Goal: Task Accomplishment & Management: Use online tool/utility

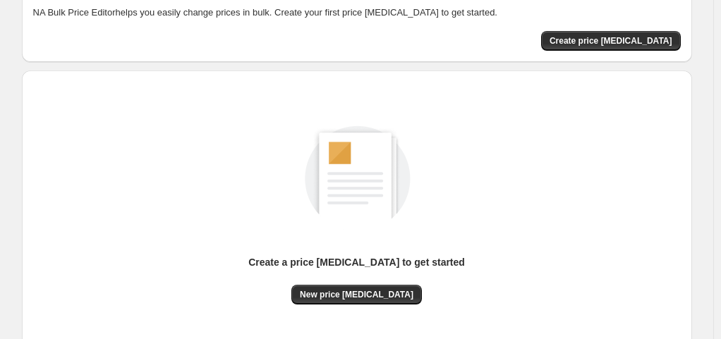
scroll to position [47, 0]
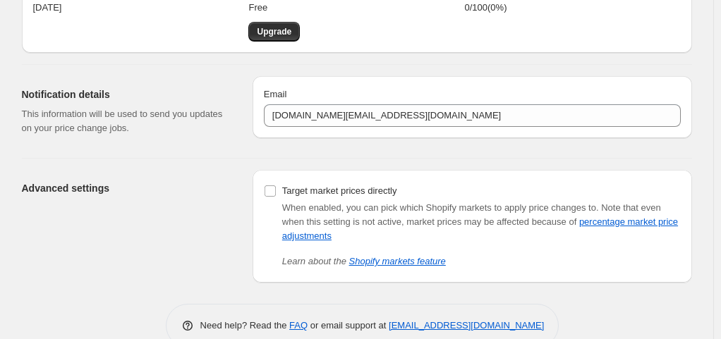
scroll to position [106, 0]
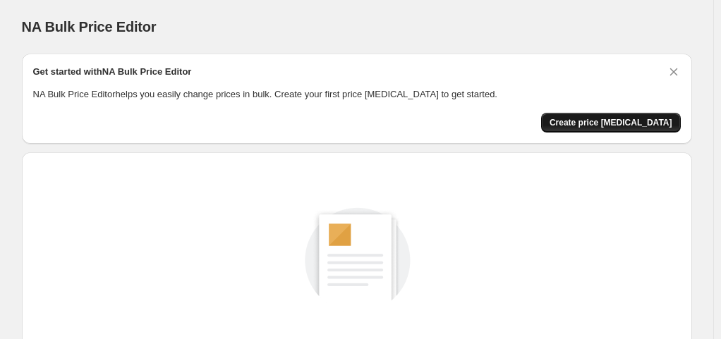
click at [625, 121] on span "Create price change job" at bounding box center [610, 122] width 123 height 11
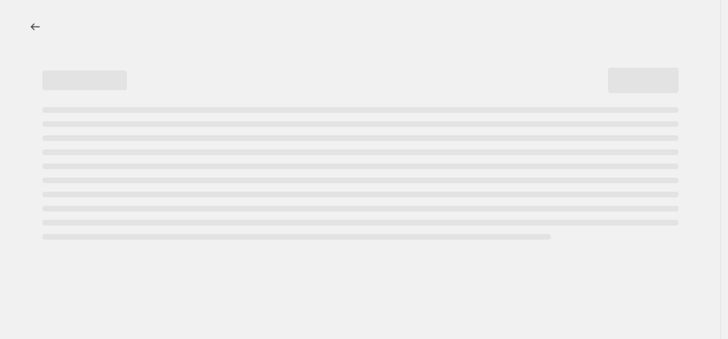
select select "percentage"
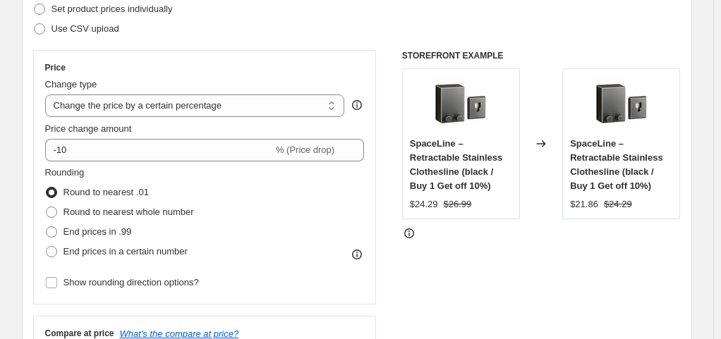
scroll to position [212, 0]
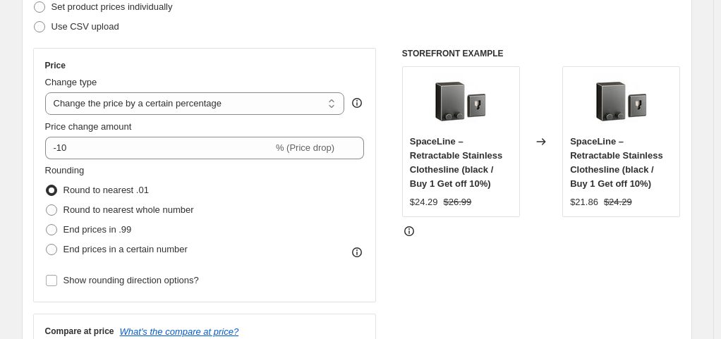
click at [633, 156] on span "SpaceLine – Retractable Stainless Clothesline (black / Buy 1 Get off 10%)" at bounding box center [616, 162] width 93 height 53
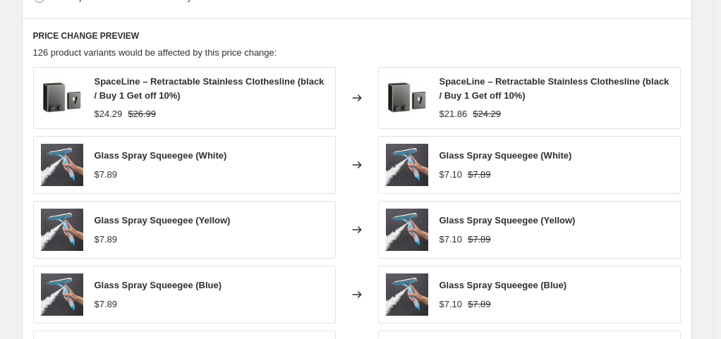
scroll to position [635, 0]
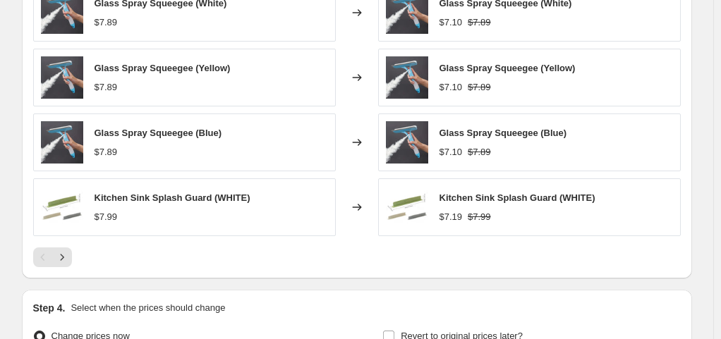
click at [276, 153] on div "Glass Spray Squeegee (Blue) $7.89" at bounding box center [184, 143] width 303 height 58
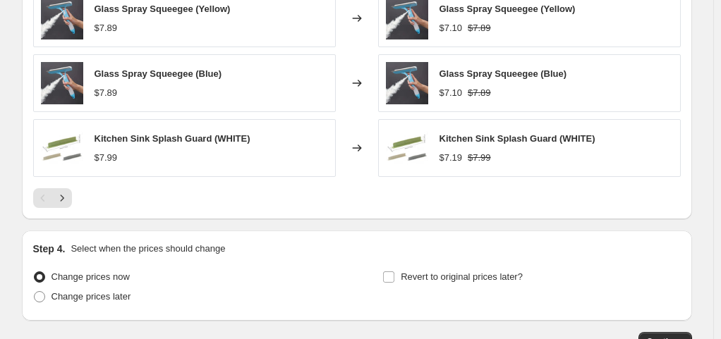
scroll to position [1058, 0]
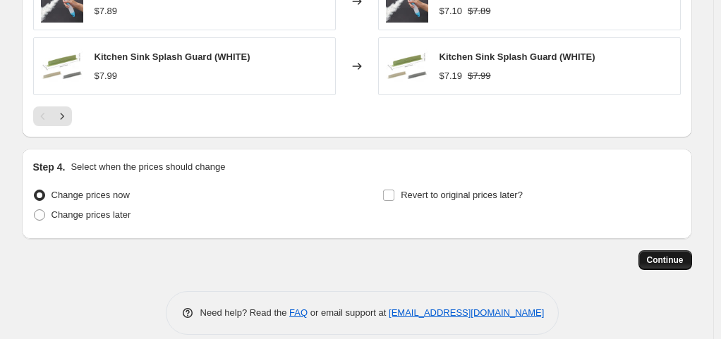
click at [683, 255] on span "Continue" at bounding box center [665, 260] width 37 height 11
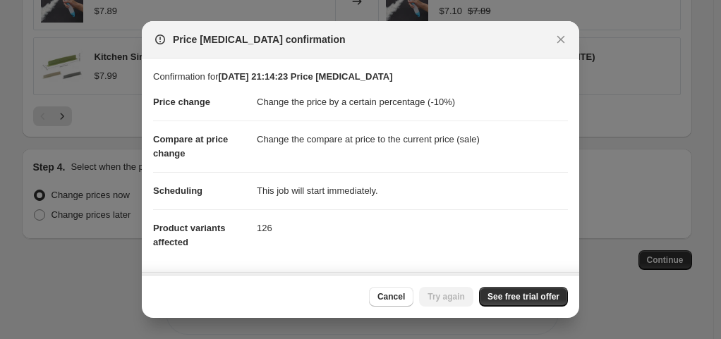
scroll to position [71, 0]
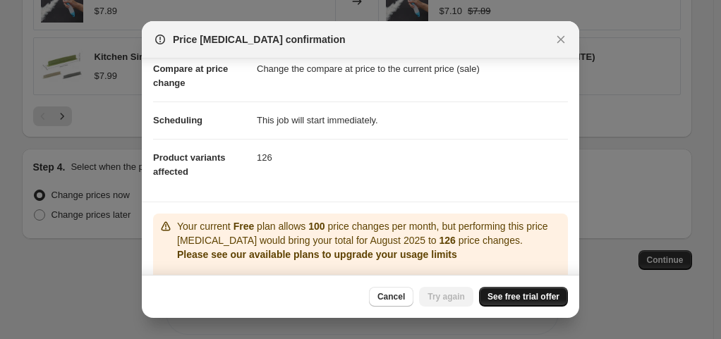
click at [492, 293] on span "See free trial offer" at bounding box center [523, 296] width 72 height 11
click at [554, 39] on icon "Close" at bounding box center [561, 39] width 14 height 14
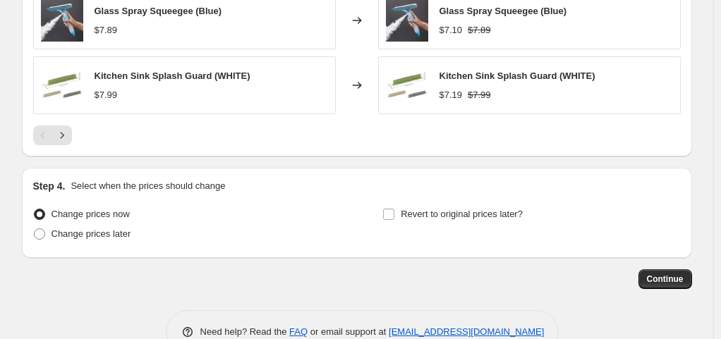
scroll to position [1058, 0]
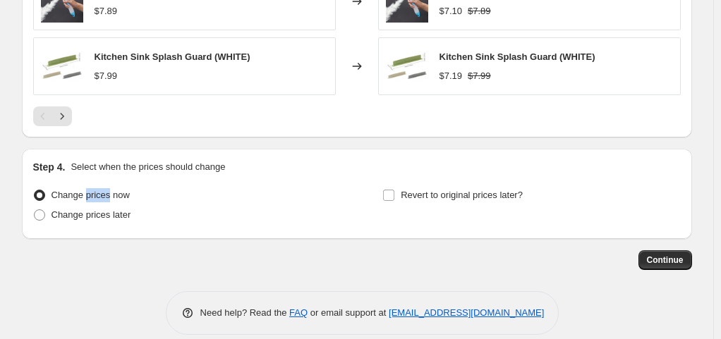
drag, startPoint x: 111, startPoint y: 191, endPoint x: 87, endPoint y: 192, distance: 24.0
click at [87, 192] on span "Change prices now" at bounding box center [90, 195] width 78 height 11
copy span "prices"
